Goal: Check status: Check status

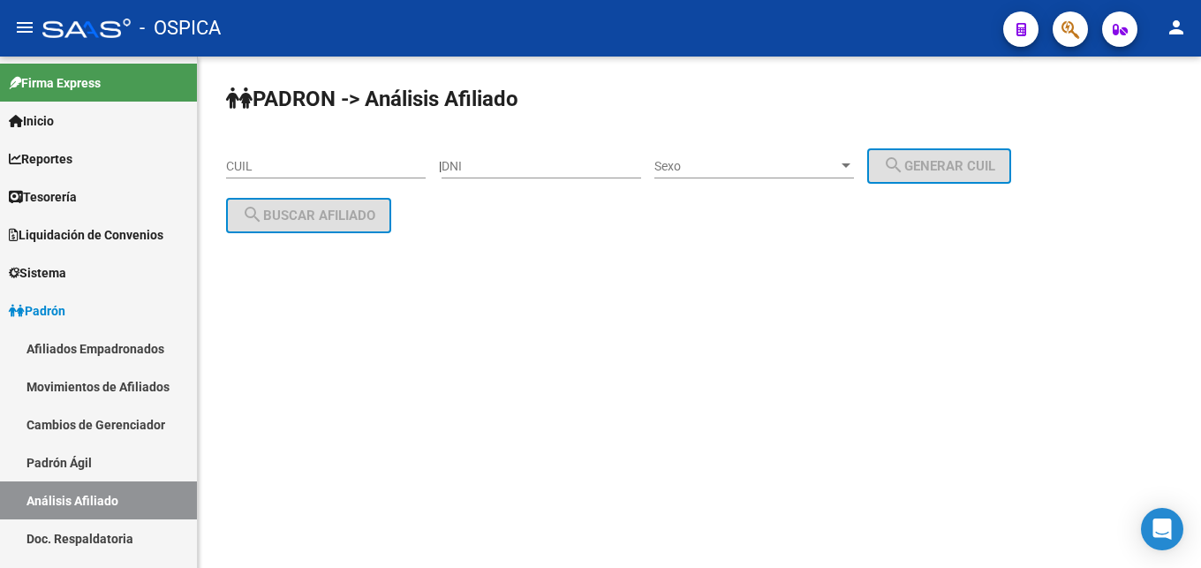
scroll to position [270, 0]
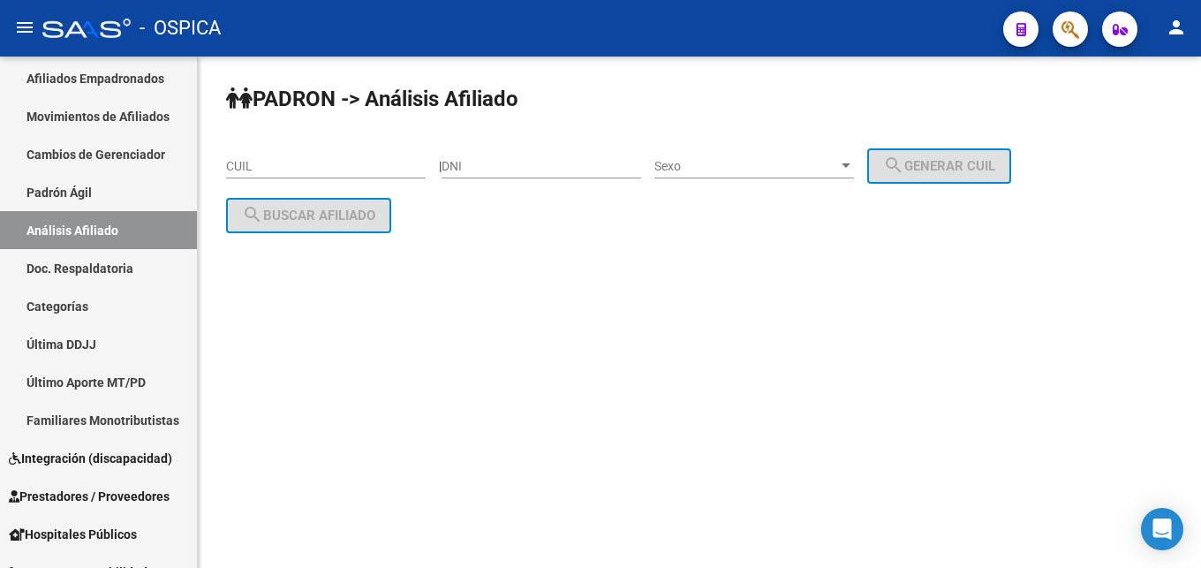
click at [550, 169] on input "DNI" at bounding box center [541, 166] width 200 height 15
paste input "35060252"
type input "35060252"
click at [737, 173] on span "Sexo" at bounding box center [746, 166] width 184 height 15
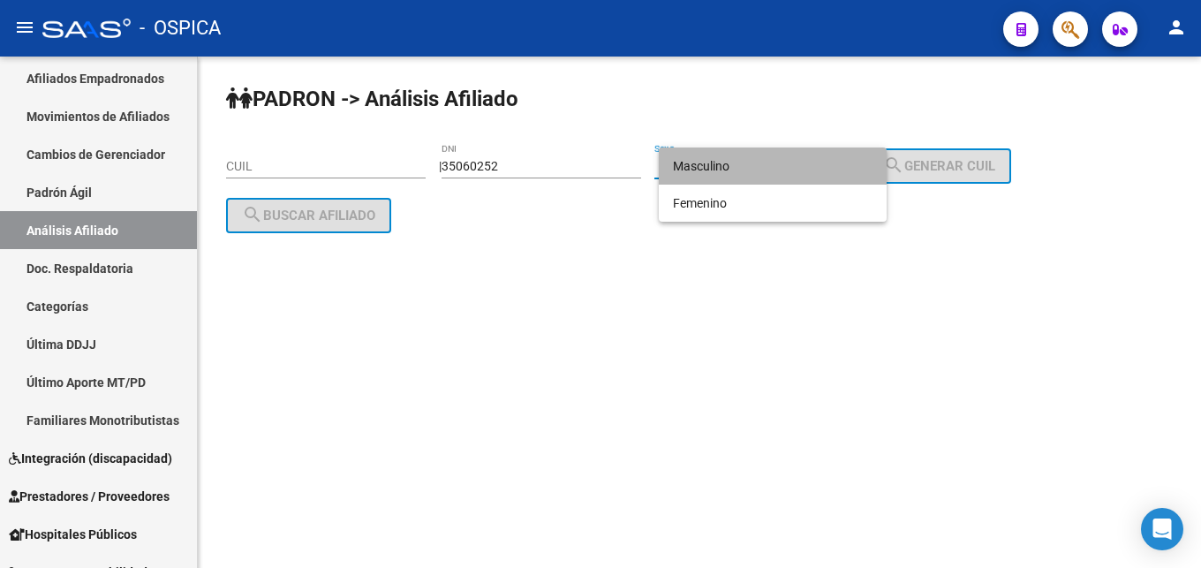
click at [751, 167] on span "Masculino" at bounding box center [773, 165] width 200 height 37
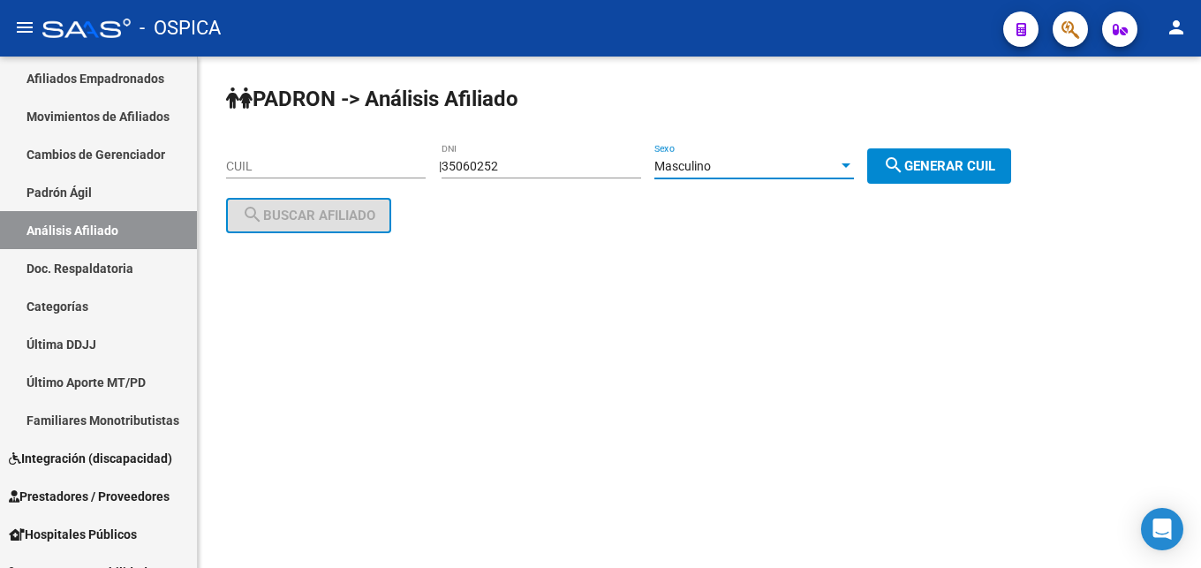
click at [904, 169] on mat-icon "search" at bounding box center [893, 164] width 21 height 21
type input "20-35060252-7"
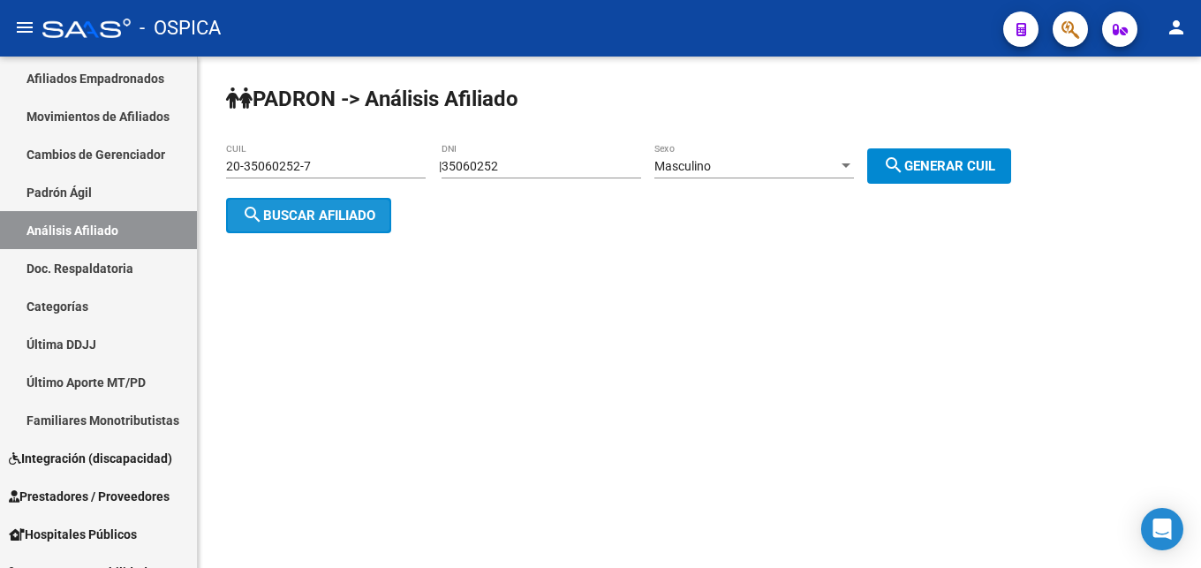
click at [369, 215] on span "search Buscar afiliado" at bounding box center [308, 215] width 133 height 16
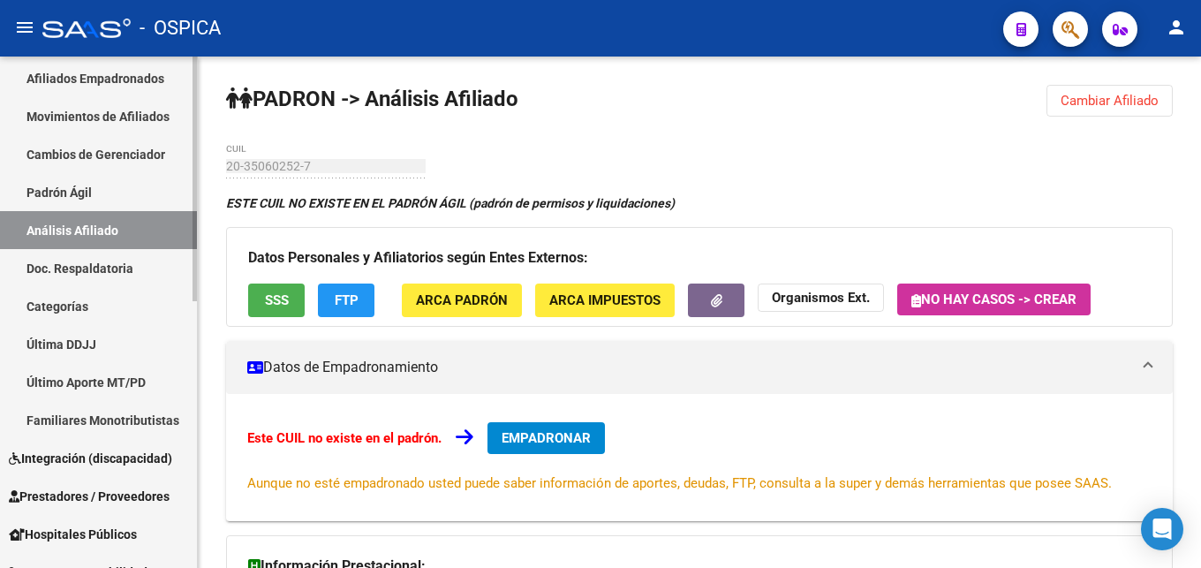
click at [109, 275] on link "Doc. Respaldatoria" at bounding box center [98, 268] width 197 height 38
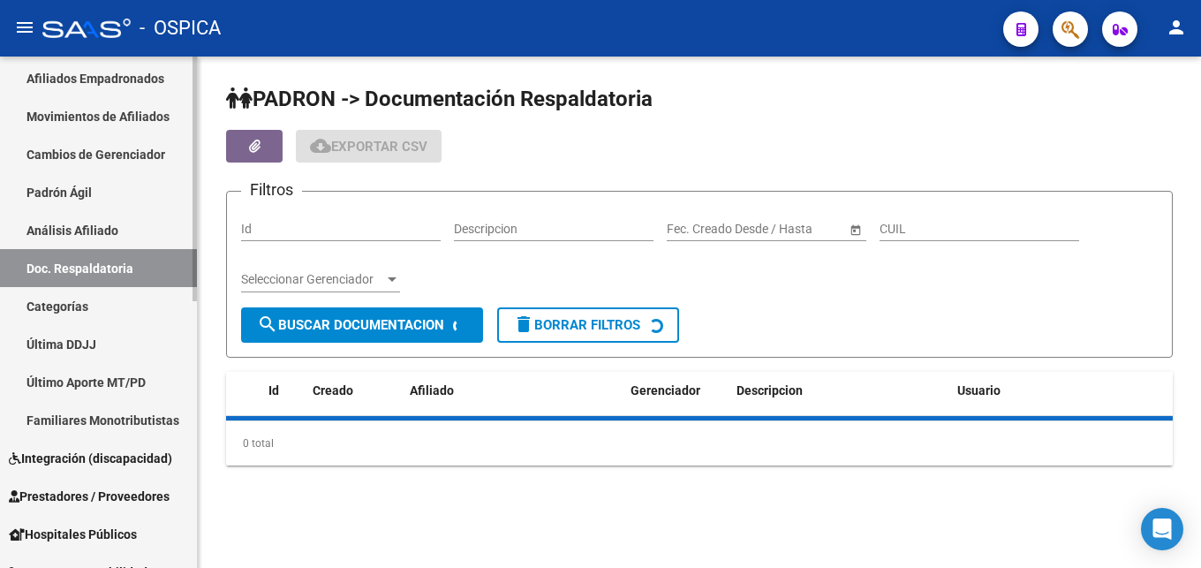
click at [106, 230] on link "Análisis Afiliado" at bounding box center [98, 230] width 197 height 38
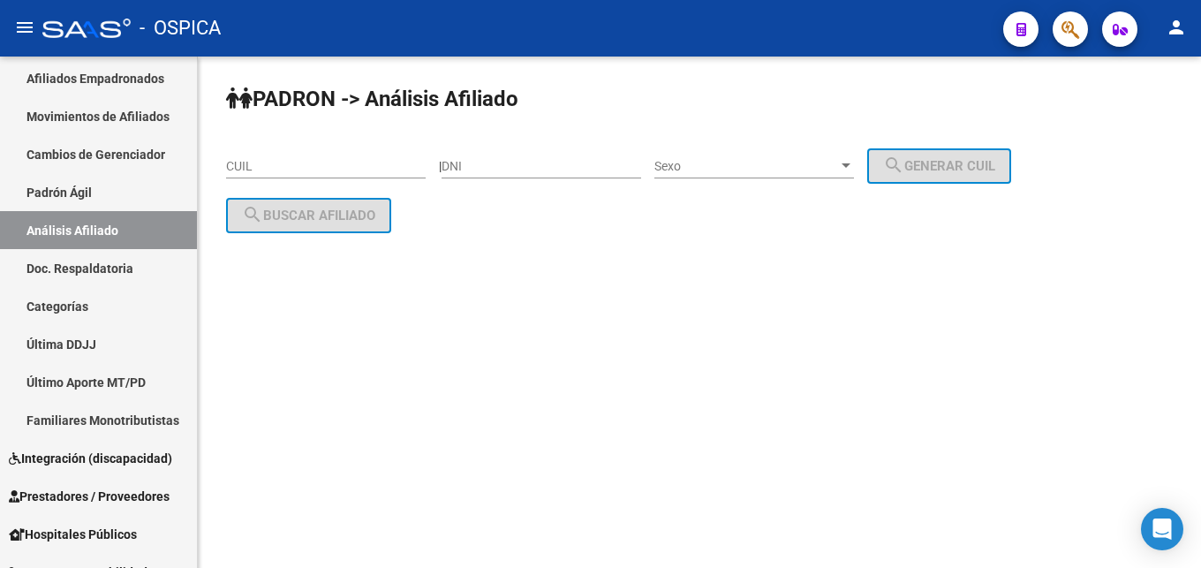
click at [517, 168] on input "DNI" at bounding box center [541, 166] width 200 height 15
type input "26631744"
click at [803, 145] on div "Sexo Sexo" at bounding box center [754, 160] width 200 height 35
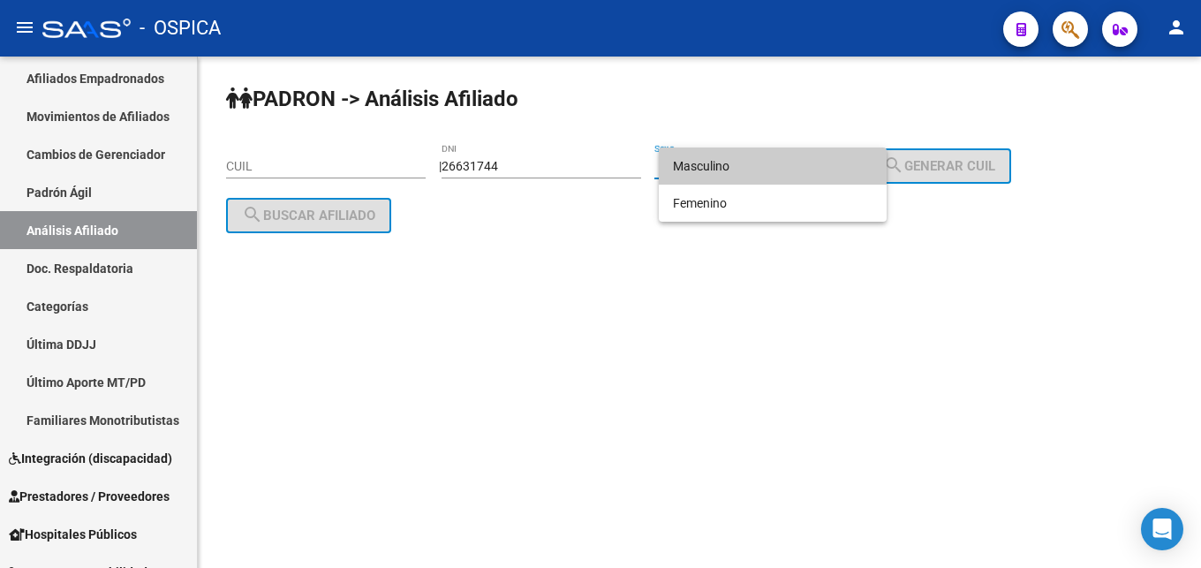
click at [768, 180] on span "Masculino" at bounding box center [773, 165] width 200 height 37
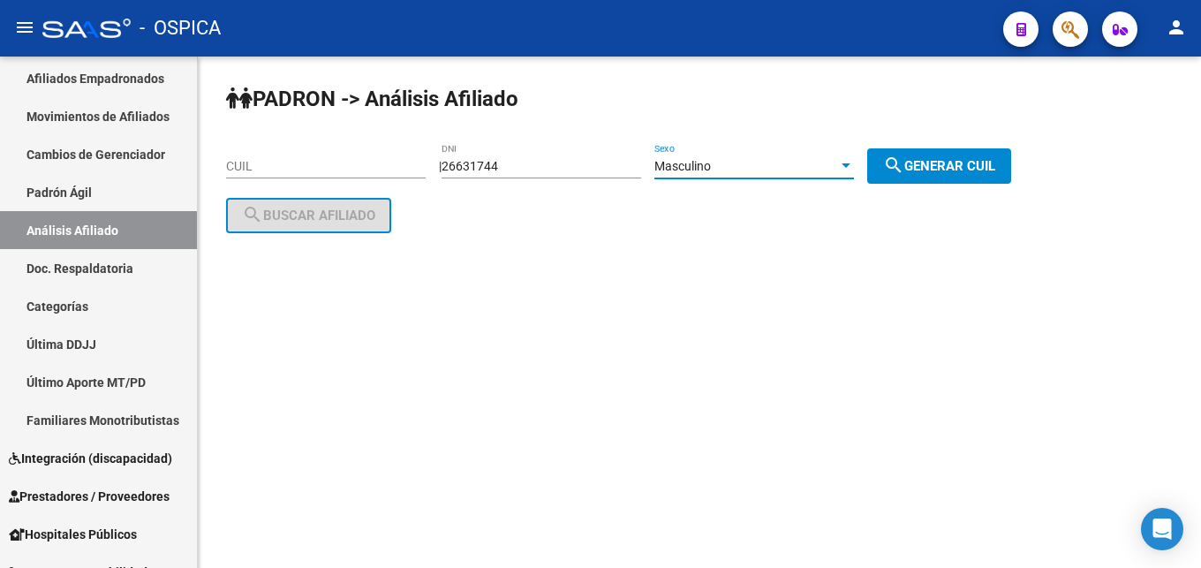
click at [953, 173] on span "search Generar CUIL" at bounding box center [939, 166] width 112 height 16
type input "20-26631744-2"
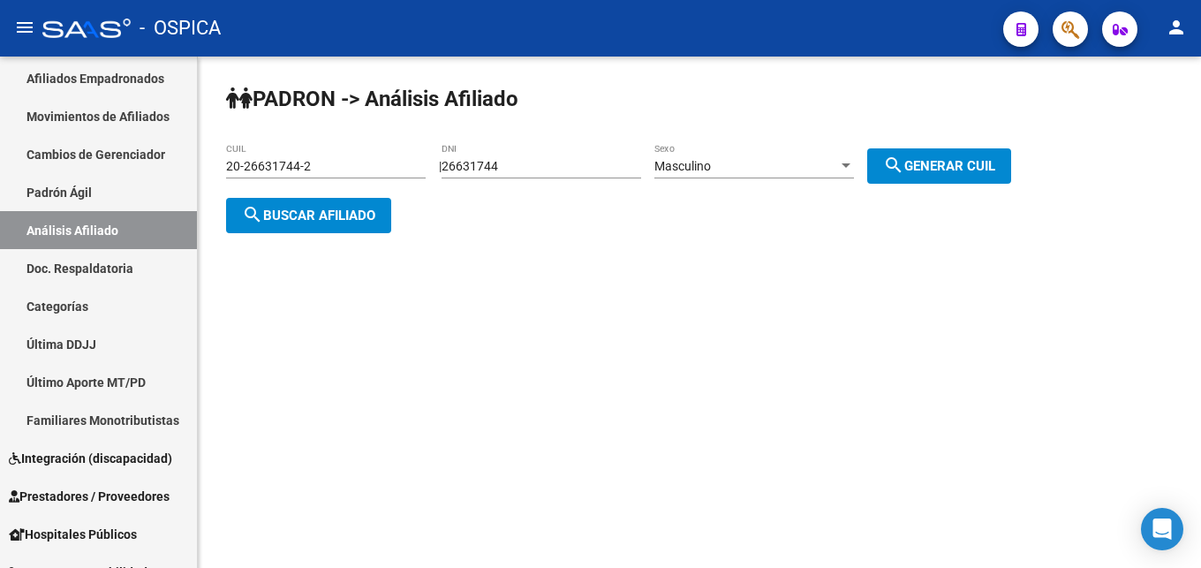
click at [348, 219] on span "search Buscar afiliado" at bounding box center [308, 215] width 133 height 16
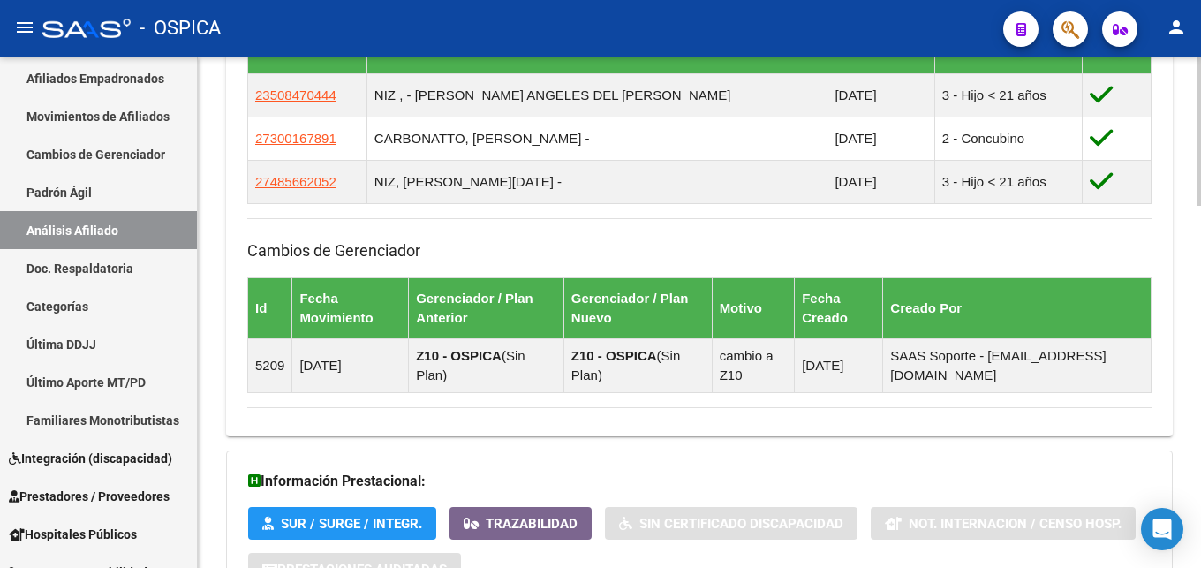
scroll to position [1239, 0]
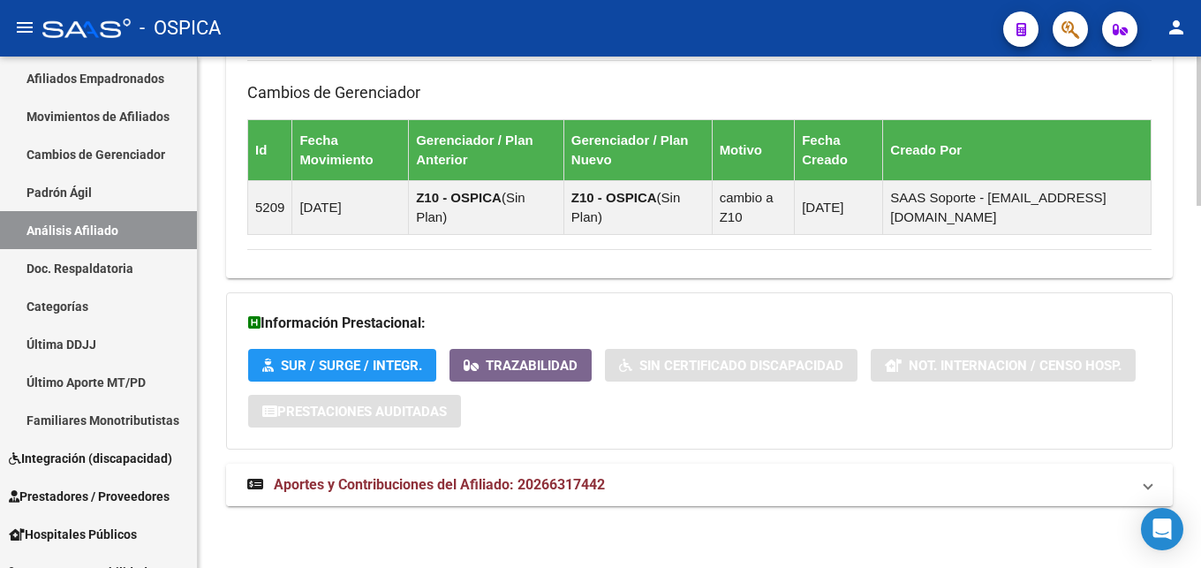
click at [515, 494] on mat-expansion-panel-header "Aportes y Contribuciones del Afiliado: 20266317442" at bounding box center [699, 484] width 946 height 42
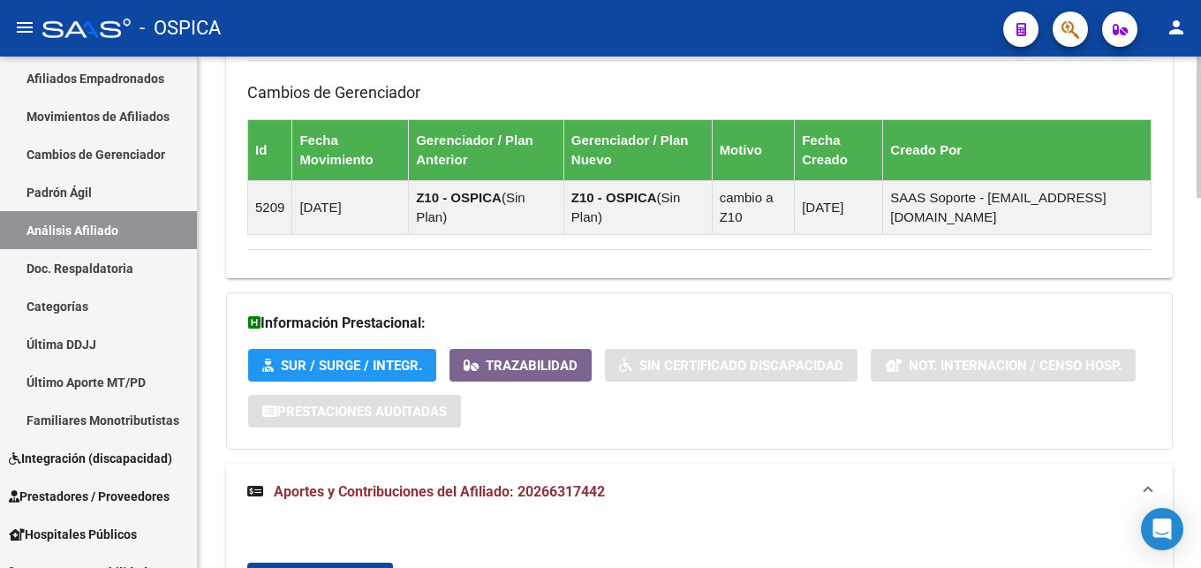
scroll to position [1522, 0]
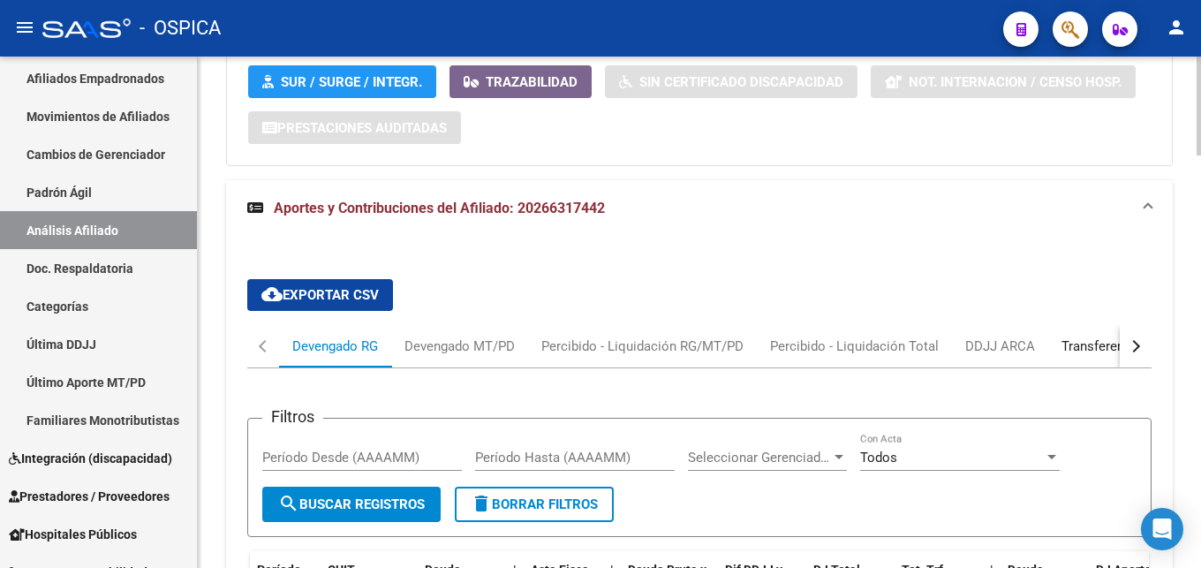
click at [1100, 348] on div "Transferencias ARCA" at bounding box center [1123, 345] width 125 height 19
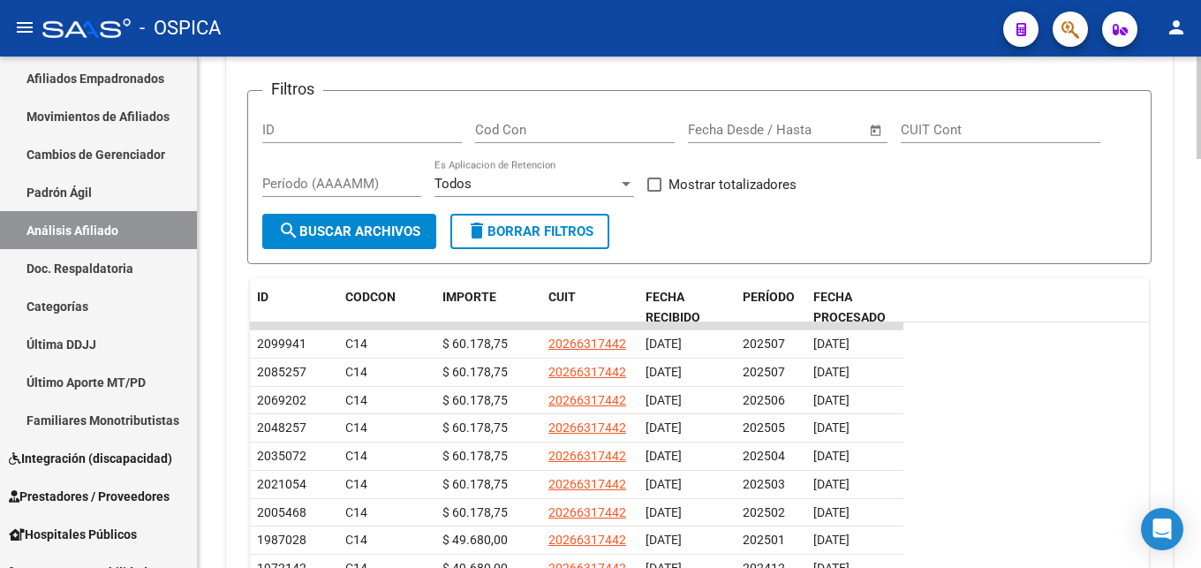
scroll to position [1863, 0]
